Goal: Task Accomplishment & Management: Use online tool/utility

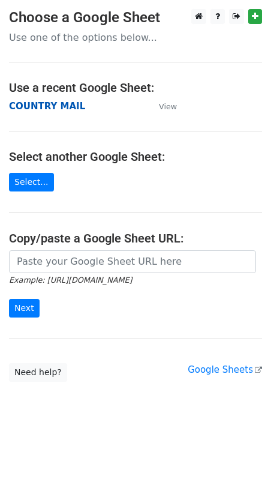
click at [63, 108] on strong "COUNTRY MAIL" at bounding box center [47, 106] width 76 height 11
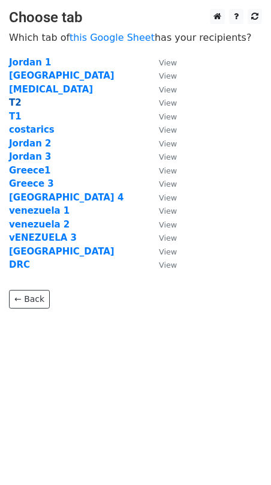
click at [16, 100] on strong "T2" at bounding box center [15, 102] width 13 height 11
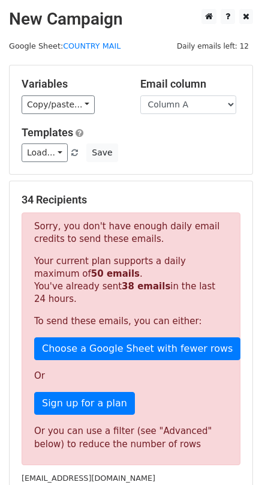
click at [31, 303] on div "Sorry, you don't have enough daily email credits to send these emails. Your cur…" at bounding box center [131, 339] width 219 height 253
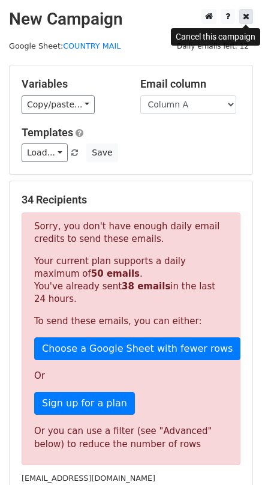
click at [244, 20] on icon at bounding box center [246, 16] width 7 height 8
